Goal: Register for event/course

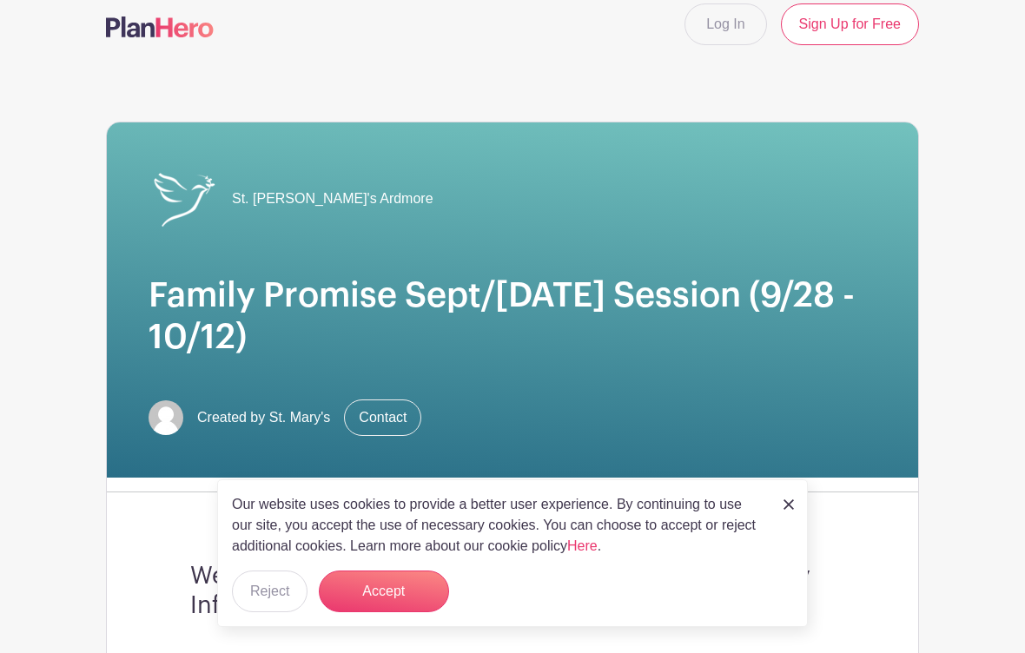
scroll to position [16, 0]
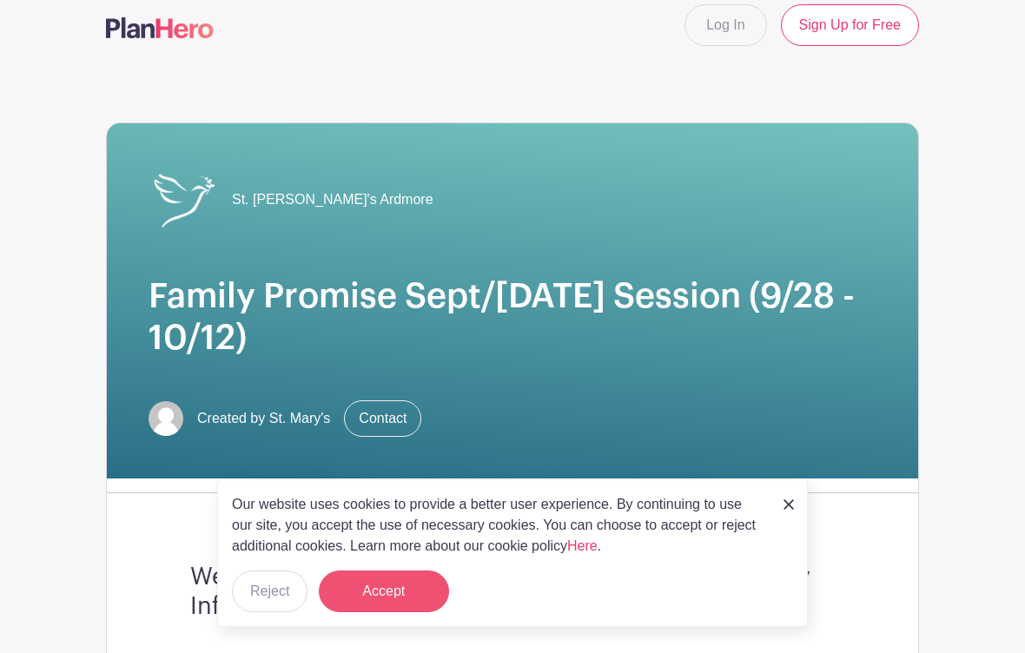
click at [377, 612] on button "Accept" at bounding box center [384, 592] width 130 height 42
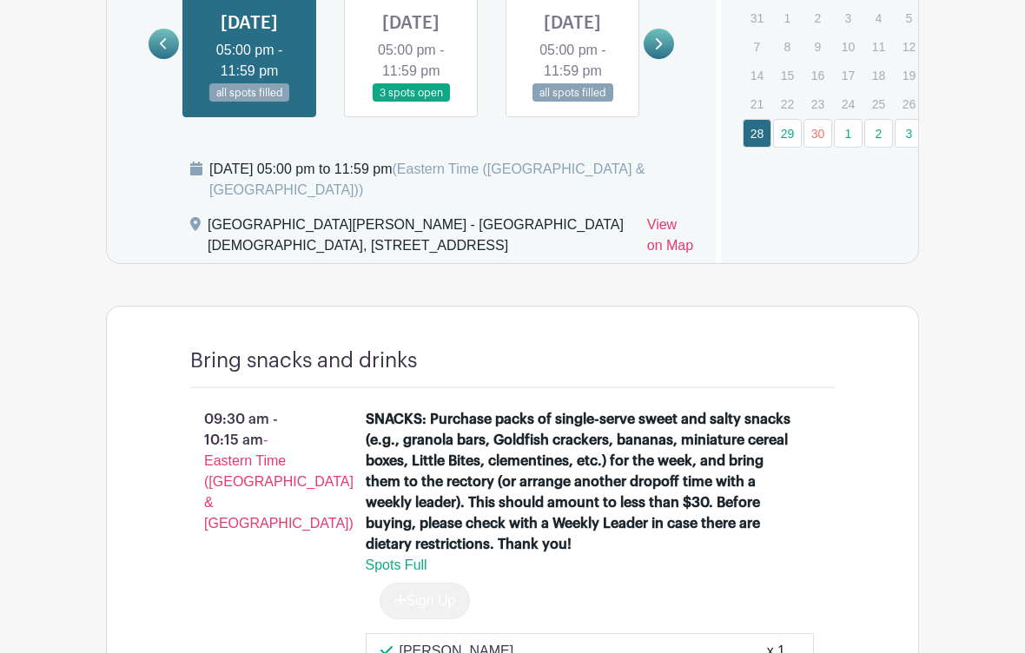
scroll to position [1163, 0]
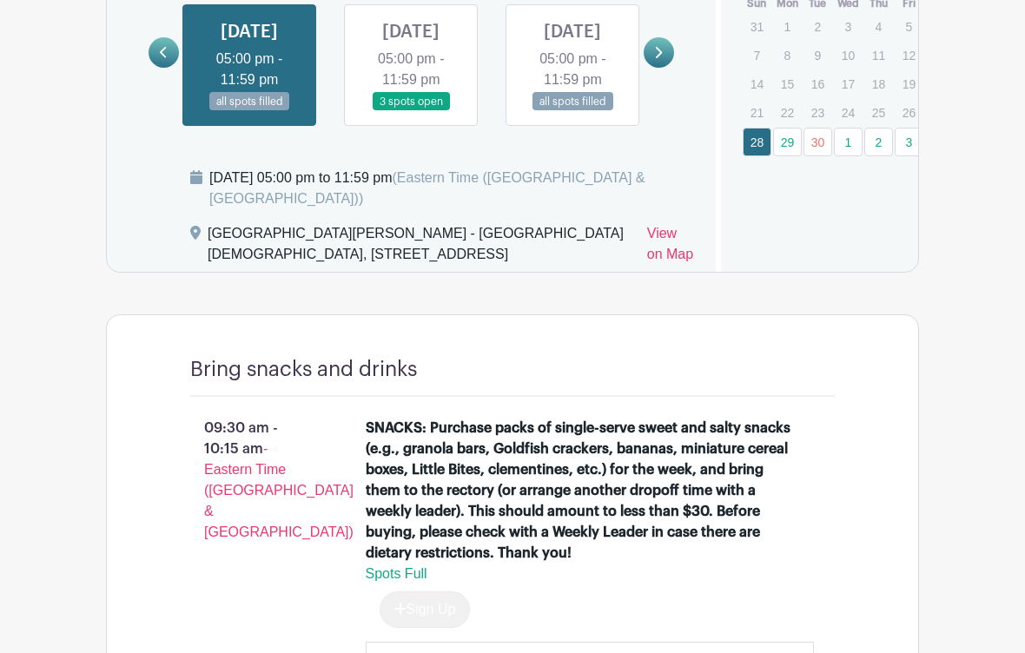
click at [411, 111] on link at bounding box center [411, 111] width 0 height 0
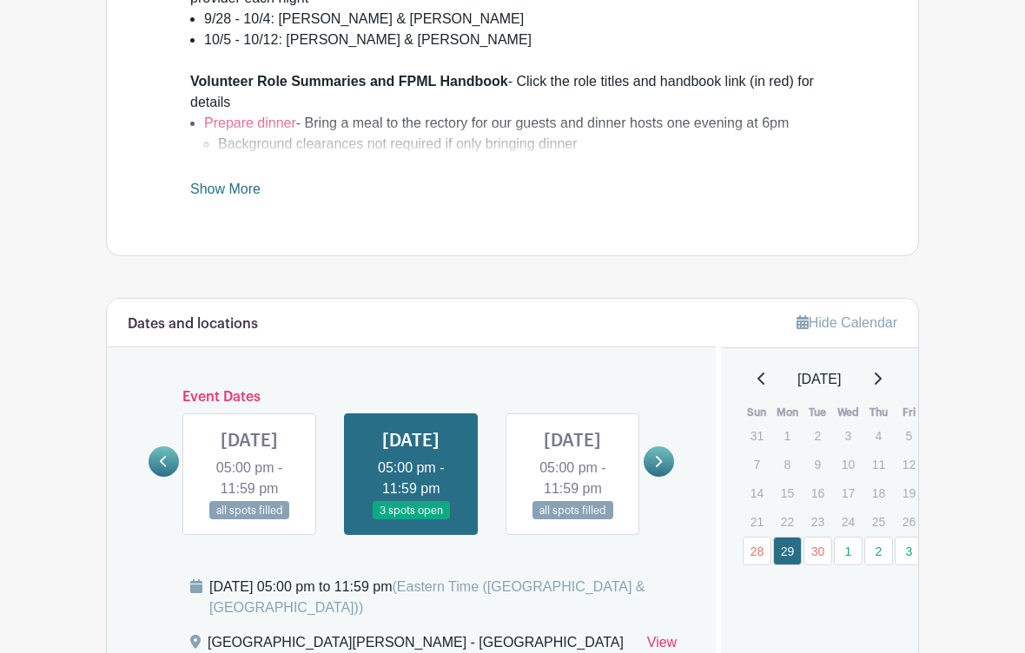
scroll to position [1104, 0]
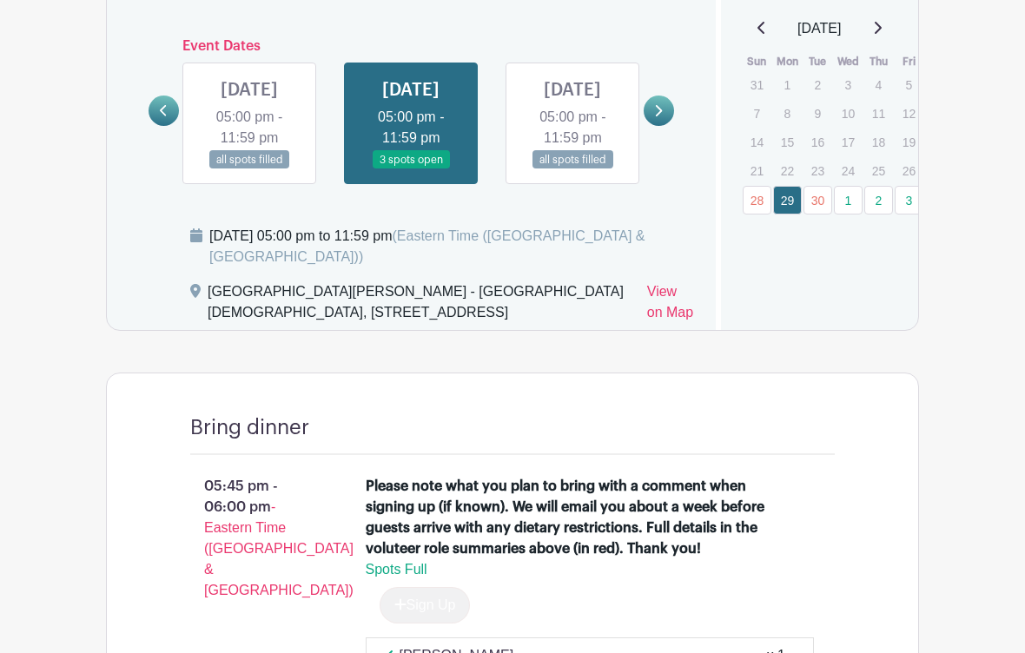
click at [572, 170] on link at bounding box center [572, 170] width 0 height 0
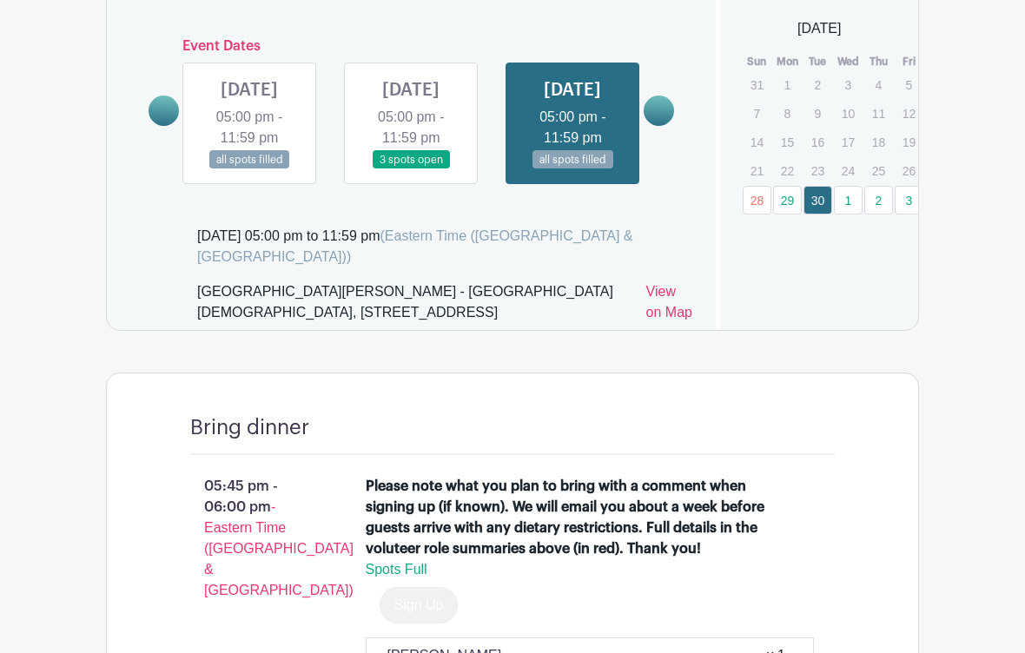
scroll to position [1105, 0]
click at [572, 169] on link at bounding box center [572, 169] width 0 height 0
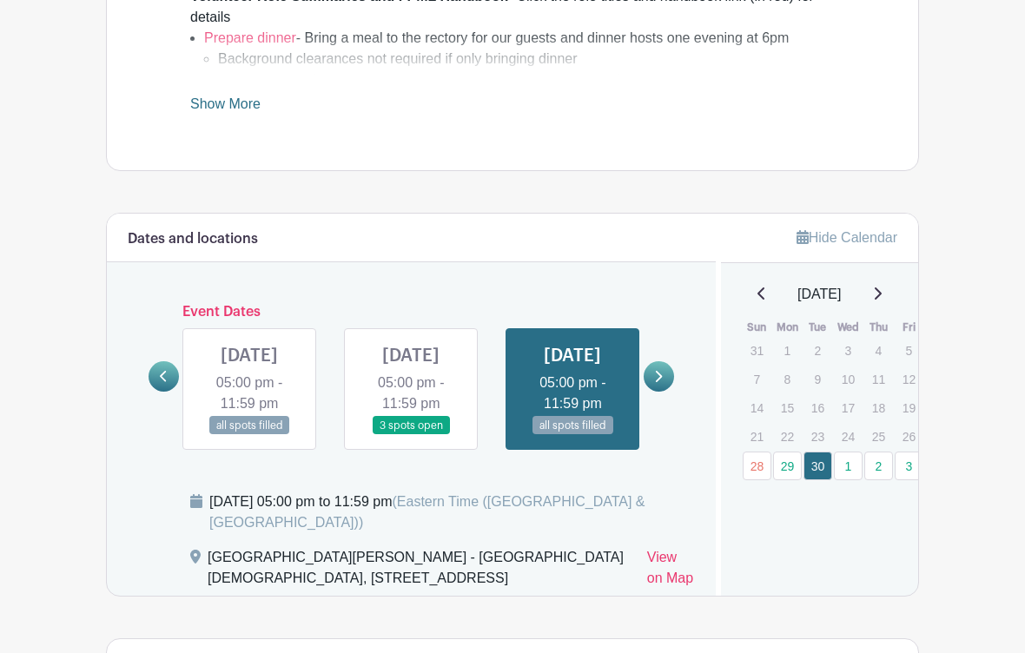
scroll to position [839, 0]
click at [660, 378] on link at bounding box center [658, 376] width 30 height 30
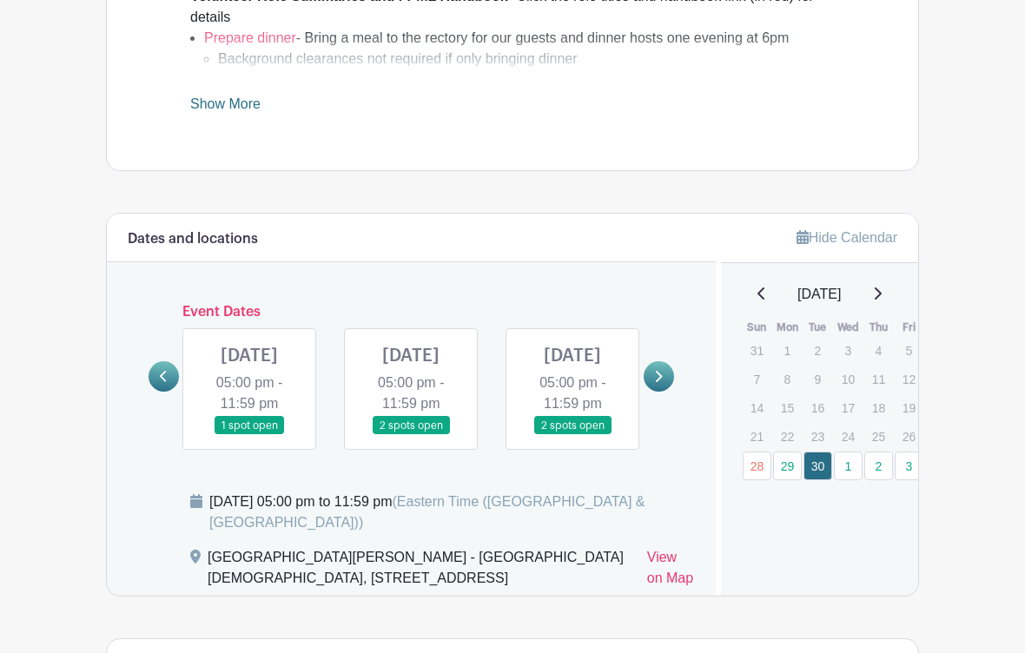
click at [249, 435] on link at bounding box center [249, 435] width 0 height 0
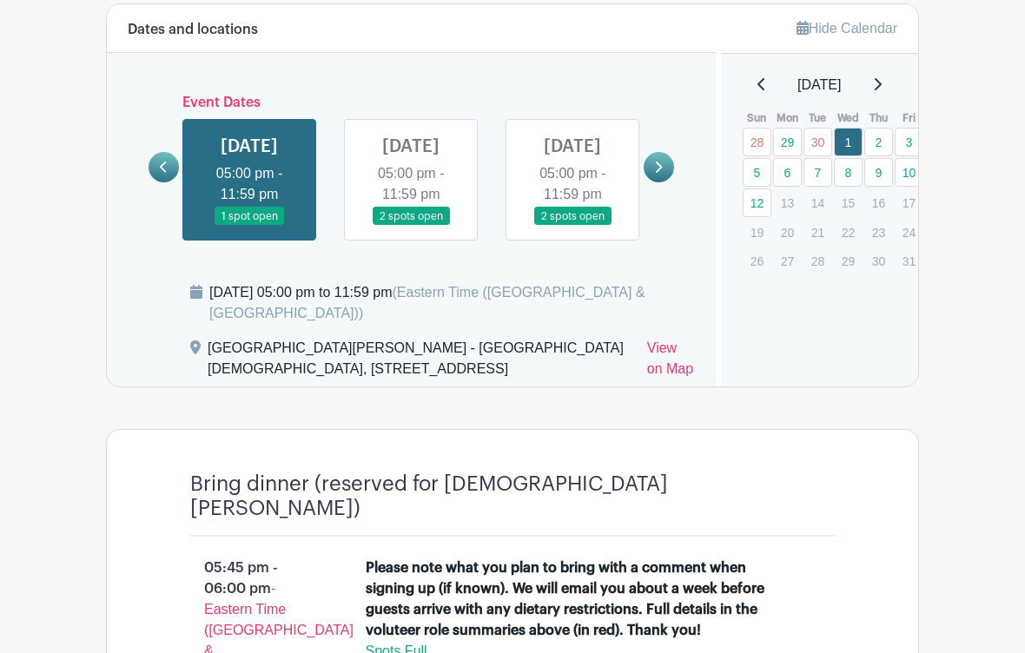
scroll to position [1047, 0]
click at [411, 227] on link at bounding box center [411, 227] width 0 height 0
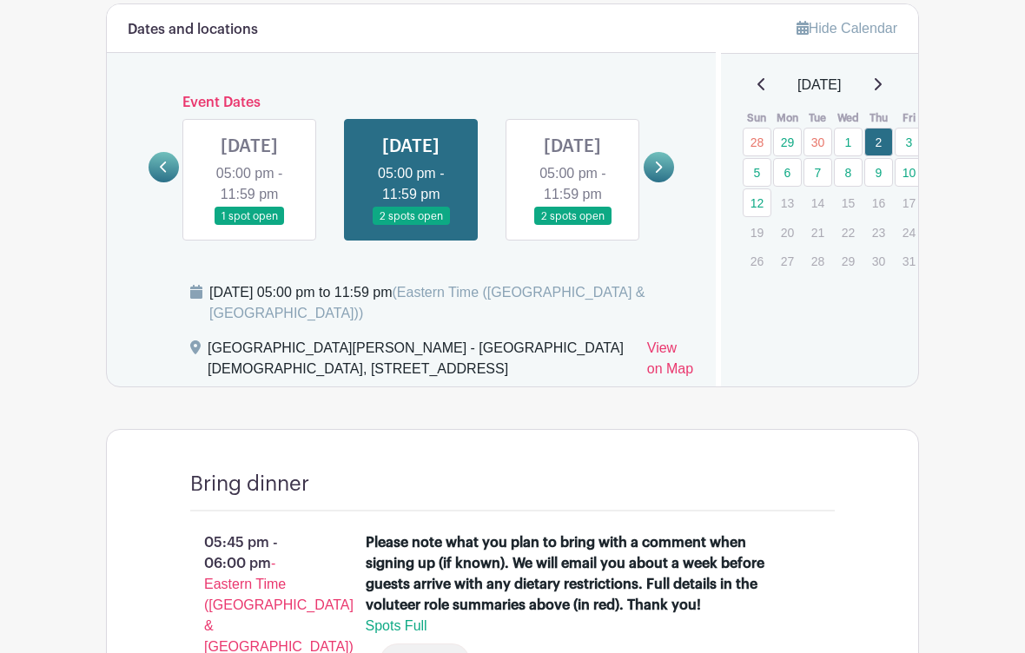
click at [411, 226] on link at bounding box center [411, 226] width 0 height 0
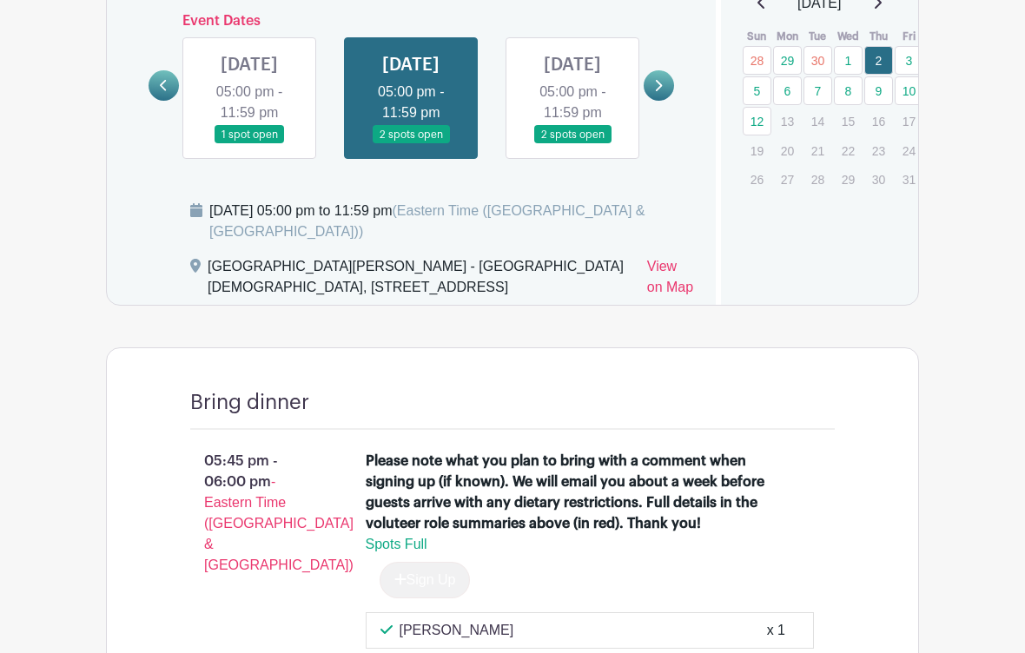
scroll to position [1109, 0]
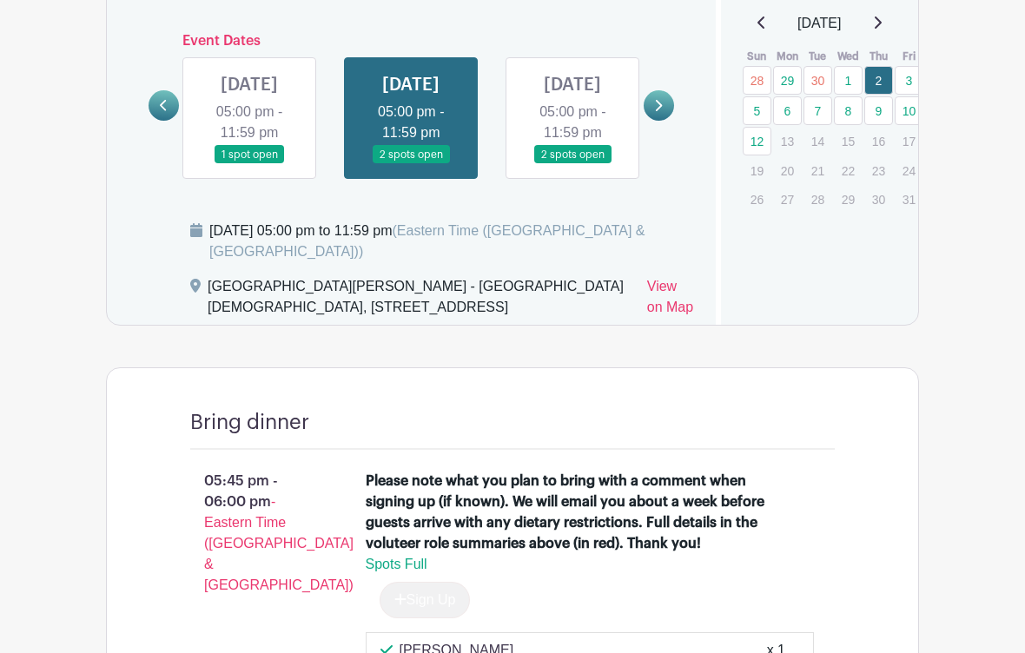
click at [572, 165] on link at bounding box center [572, 165] width 0 height 0
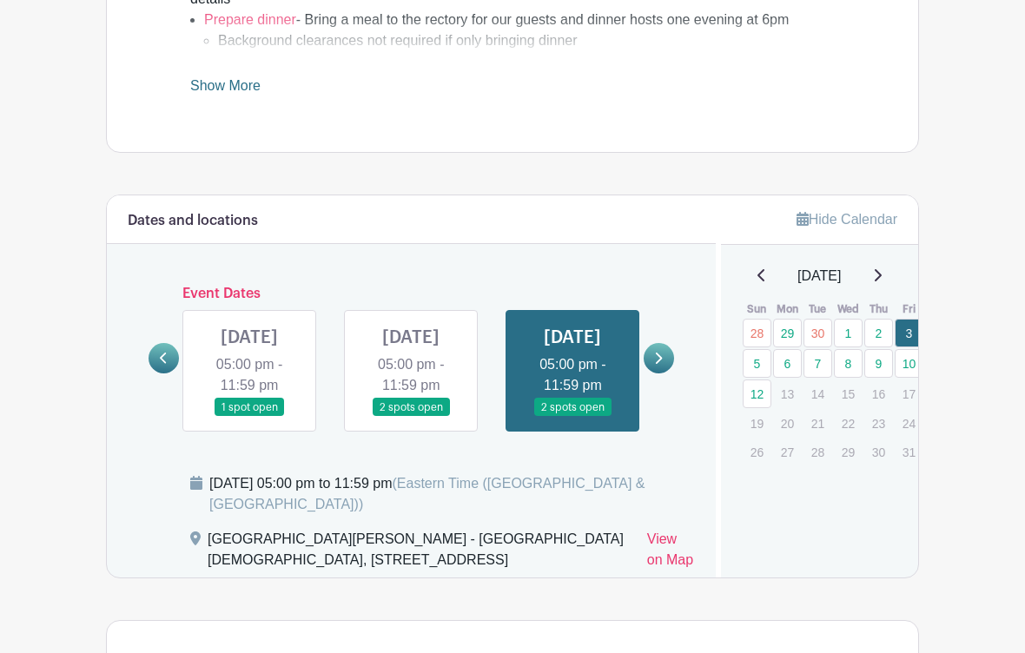
scroll to position [829, 0]
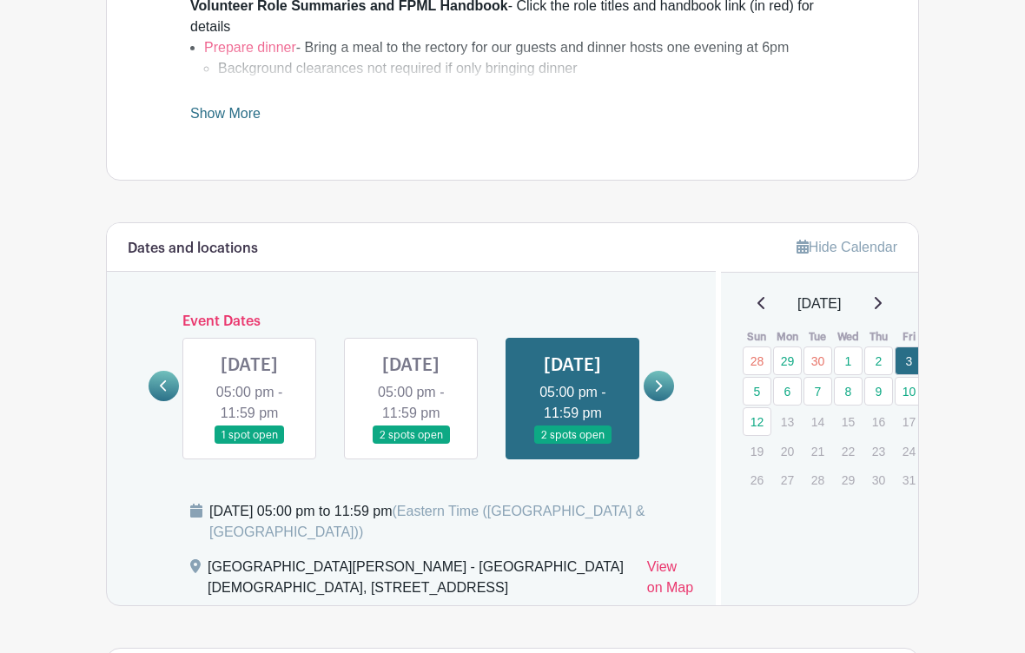
click at [658, 393] on icon at bounding box center [658, 385] width 8 height 13
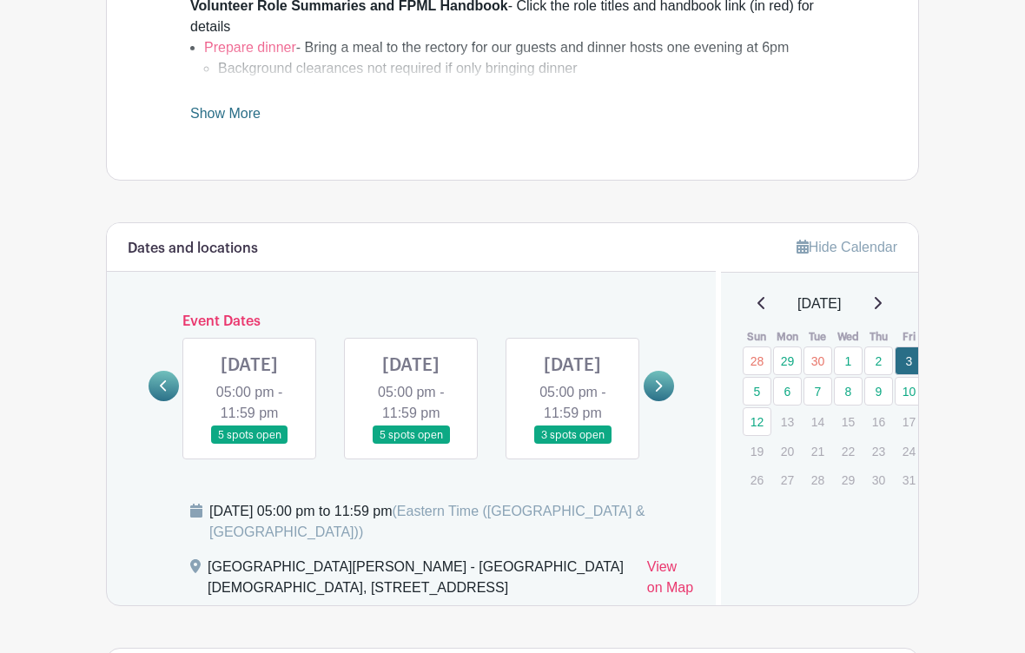
click at [249, 445] on link at bounding box center [249, 445] width 0 height 0
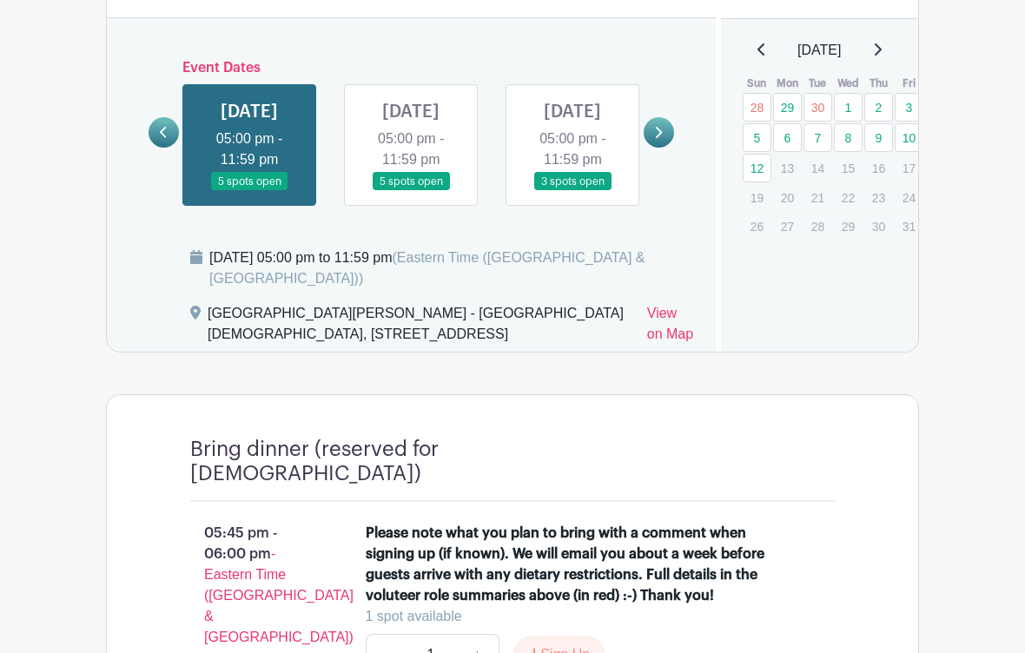
scroll to position [1079, 0]
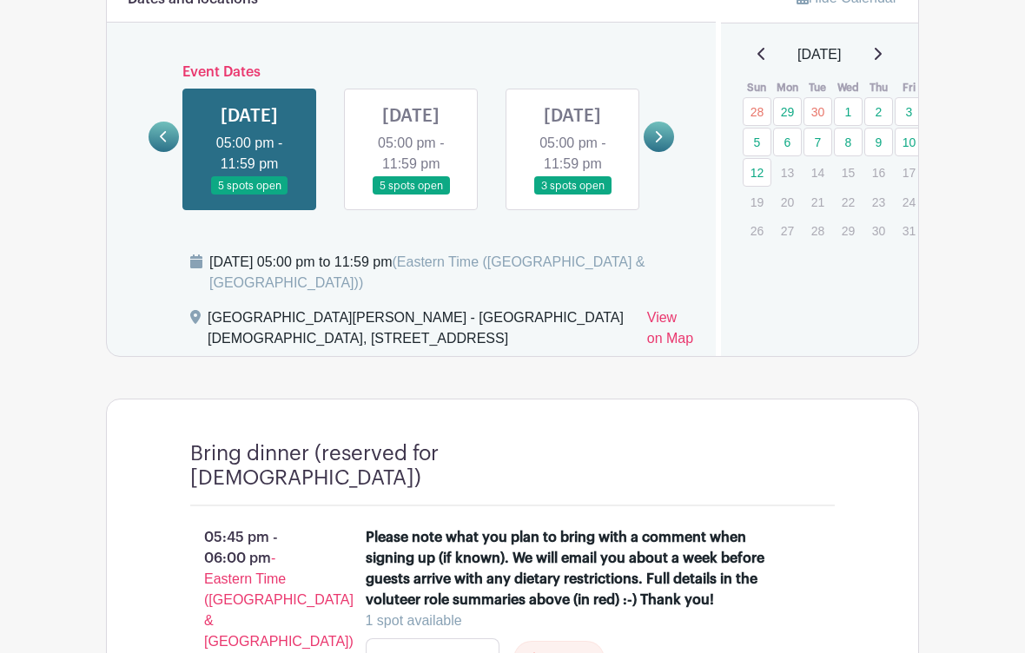
click at [162, 142] on icon at bounding box center [163, 136] width 7 height 11
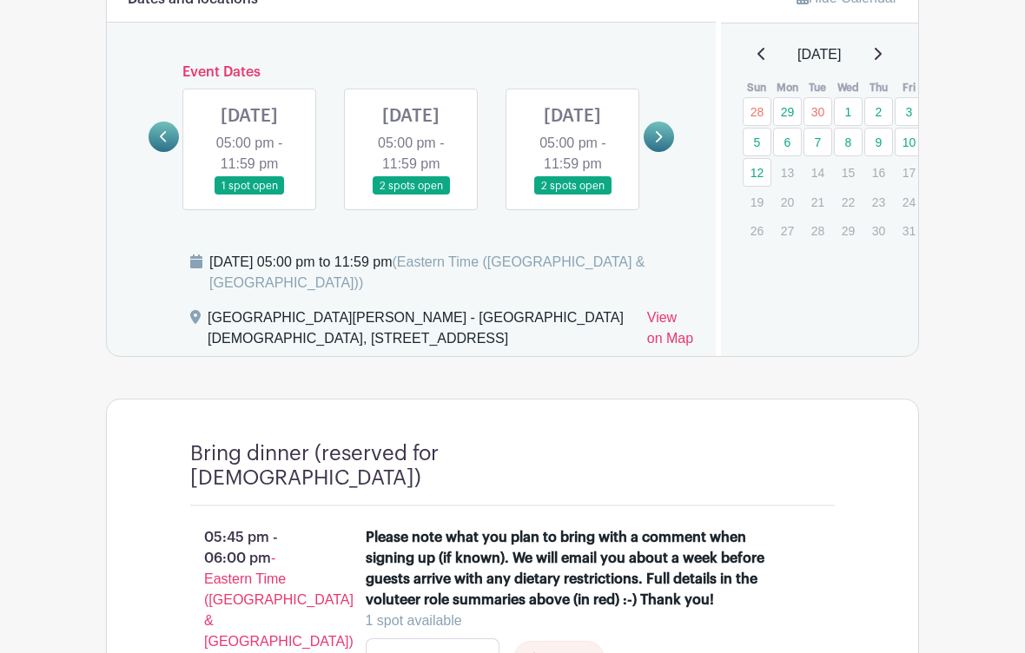
click at [158, 142] on link at bounding box center [163, 137] width 30 height 30
click at [411, 195] on link at bounding box center [411, 195] width 0 height 0
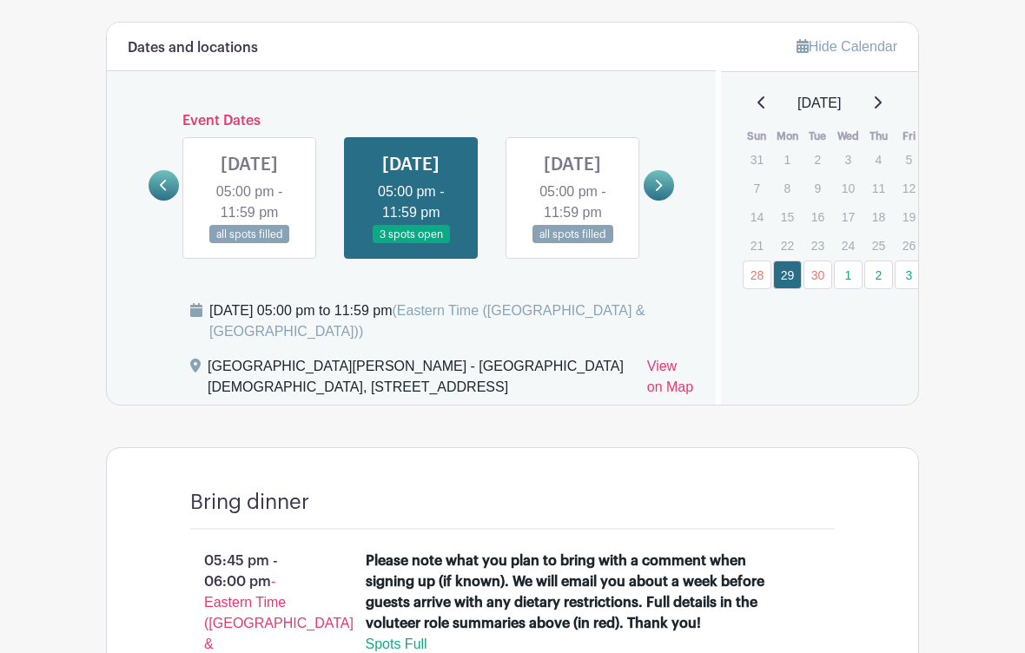
scroll to position [1030, 0]
click at [663, 193] on link at bounding box center [658, 185] width 30 height 30
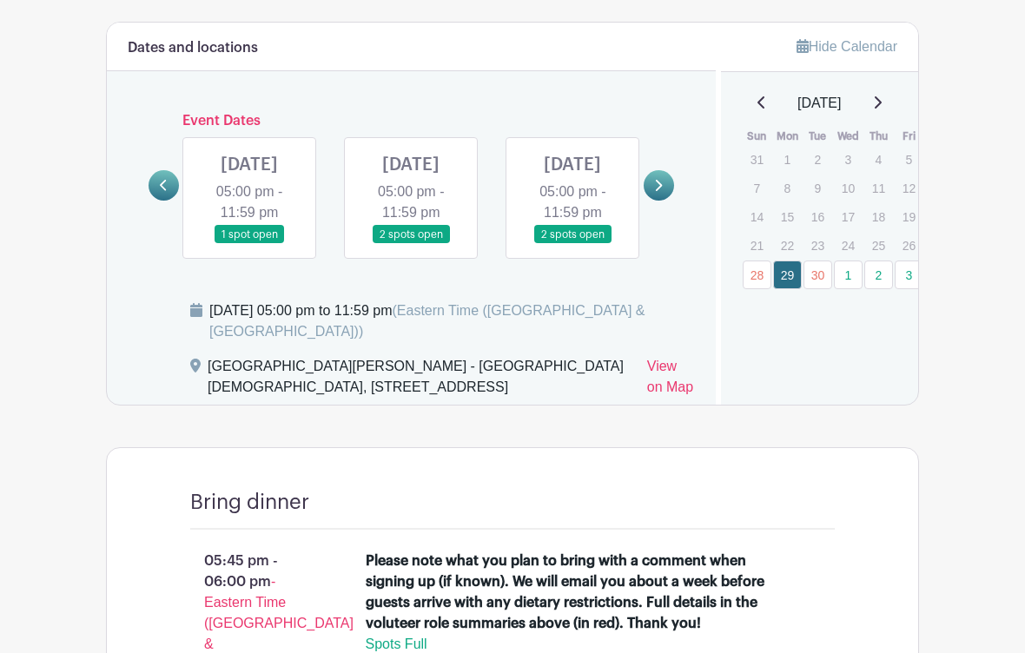
click at [249, 244] on link at bounding box center [249, 244] width 0 height 0
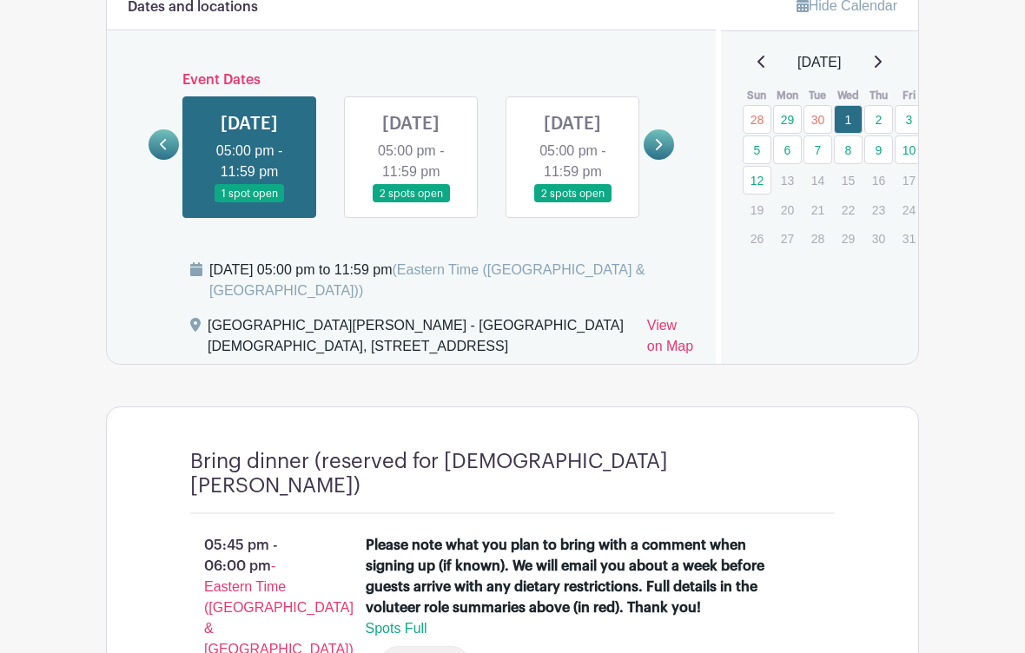
scroll to position [1046, 0]
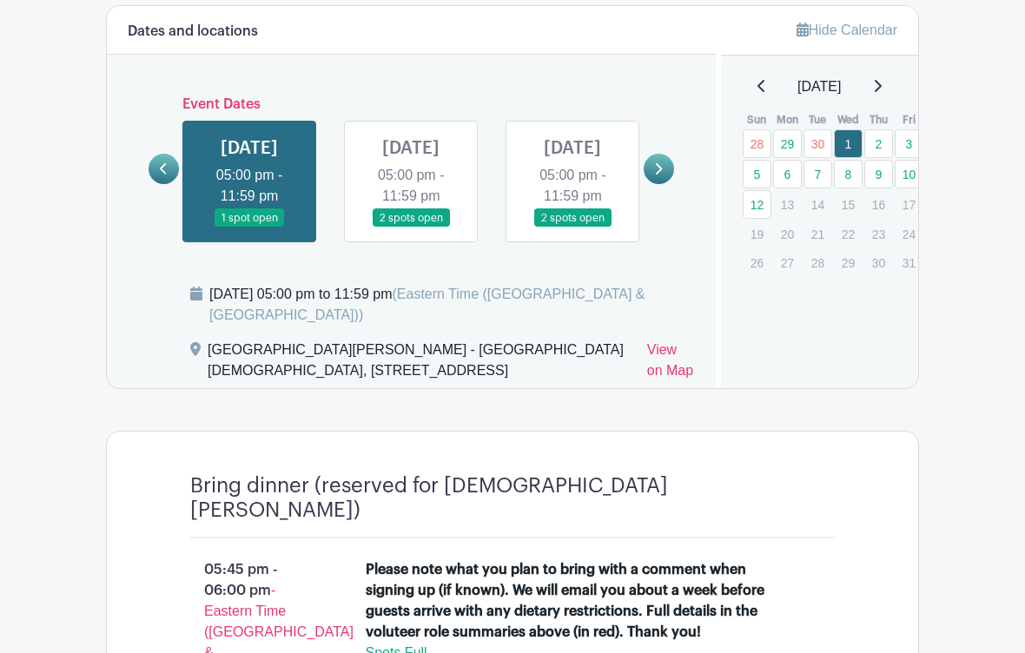
click at [411, 228] on link at bounding box center [411, 228] width 0 height 0
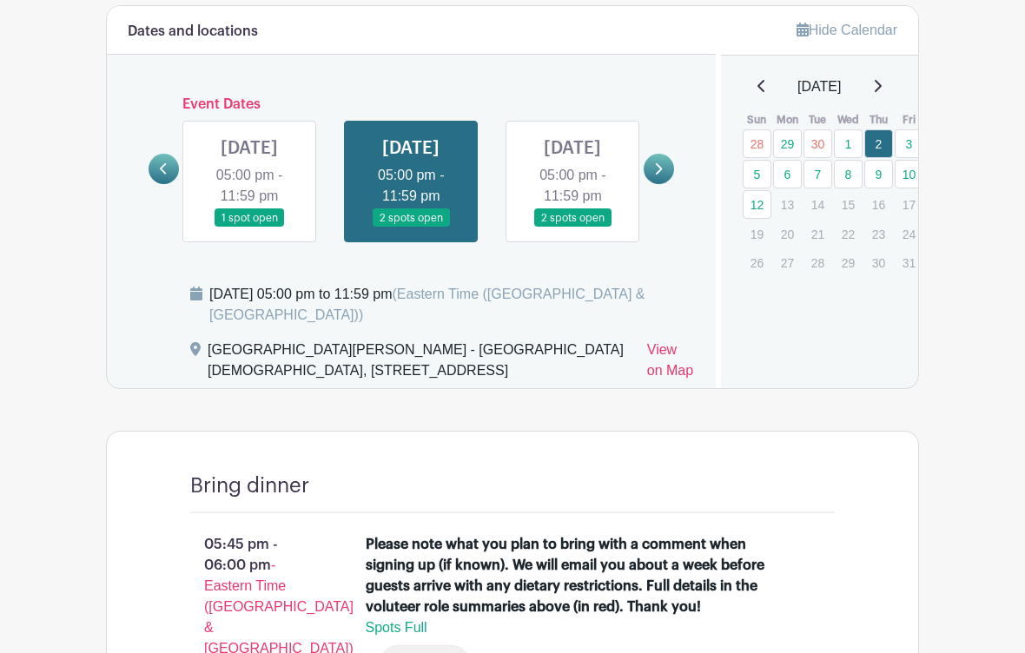
click at [411, 228] on link at bounding box center [411, 228] width 0 height 0
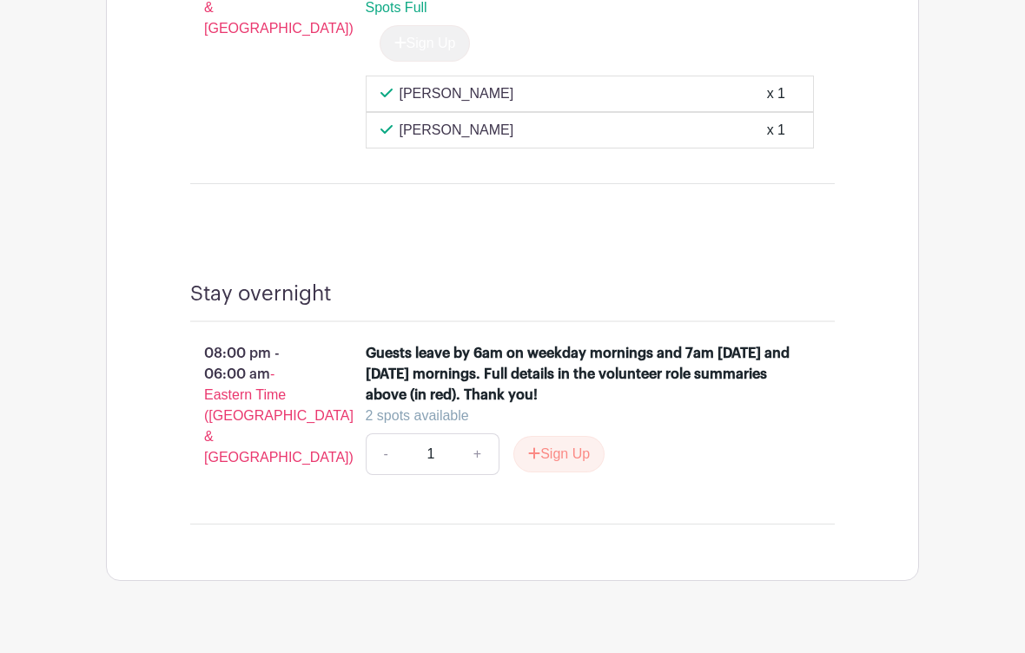
scroll to position [2060, 0]
